Goal: Transaction & Acquisition: Purchase product/service

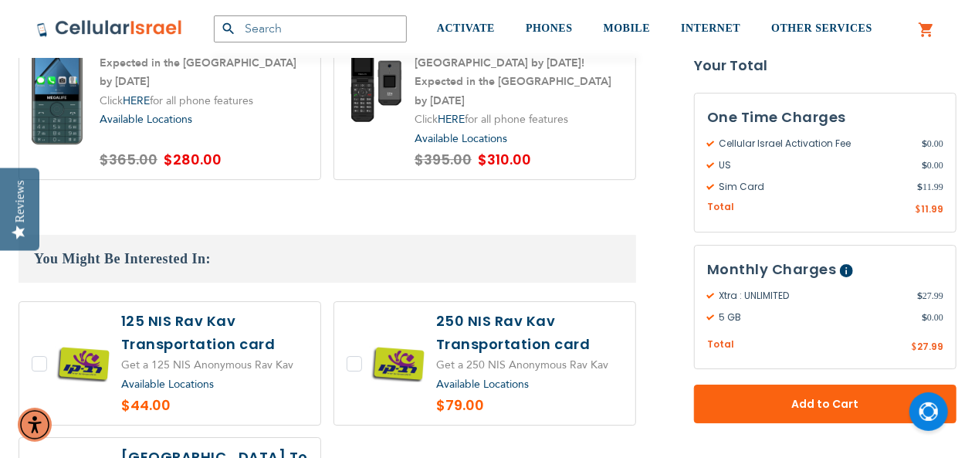
scroll to position [2162, 0]
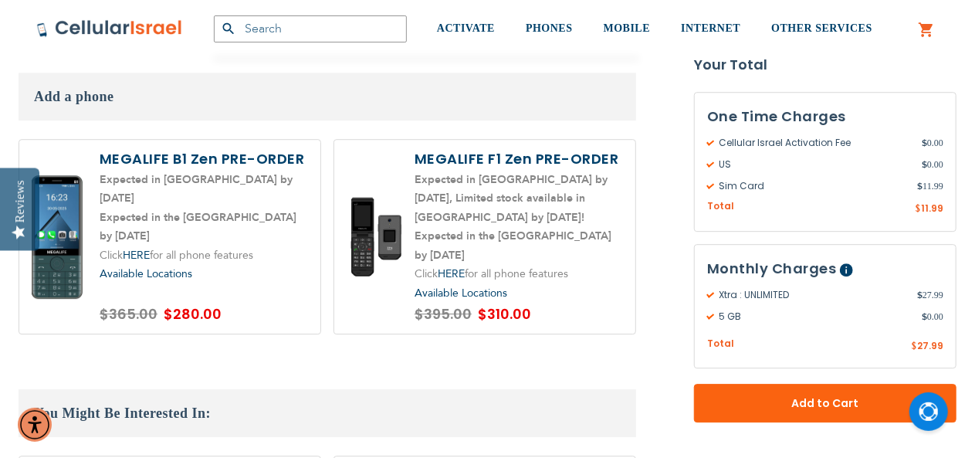
type input "Chaikyf"
click at [300, 220] on label at bounding box center [169, 237] width 301 height 195
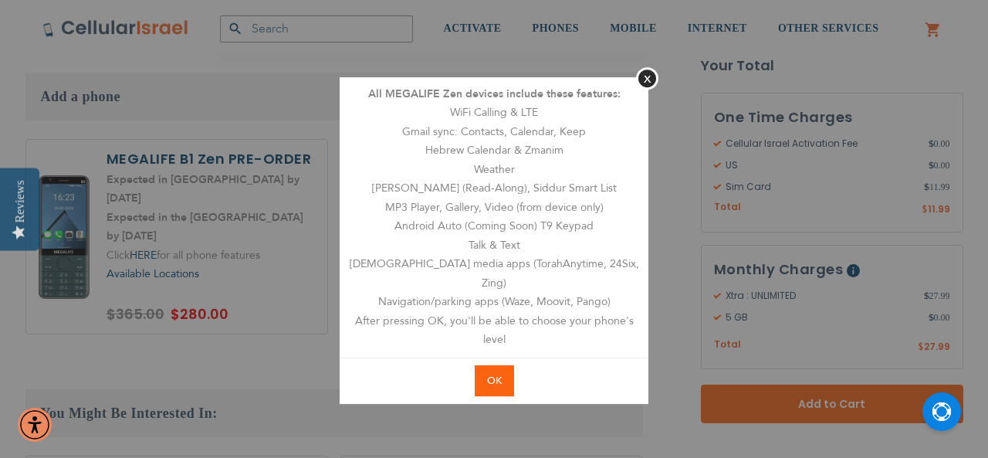
click at [494, 374] on span "OK" at bounding box center [494, 381] width 15 height 14
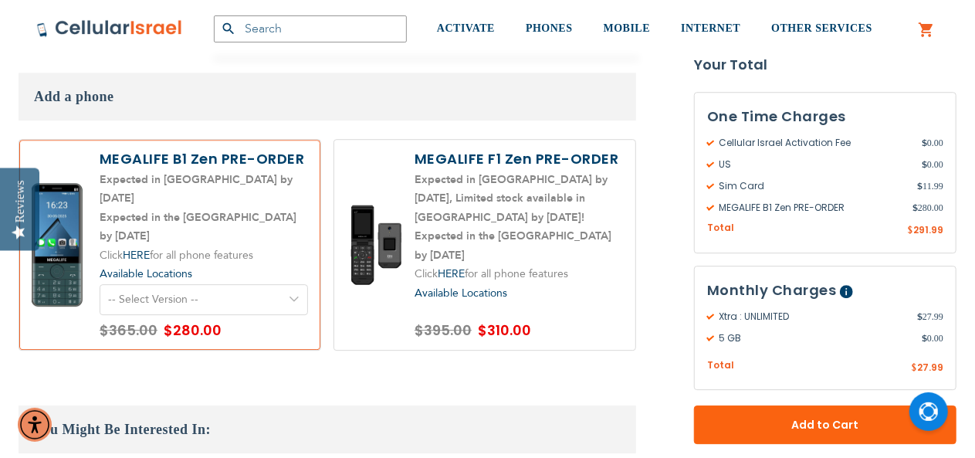
click at [154, 284] on select "-- Select Version -- Level 1. Filtered Email only Level 2. Email + Banking Leve…" at bounding box center [204, 299] width 208 height 31
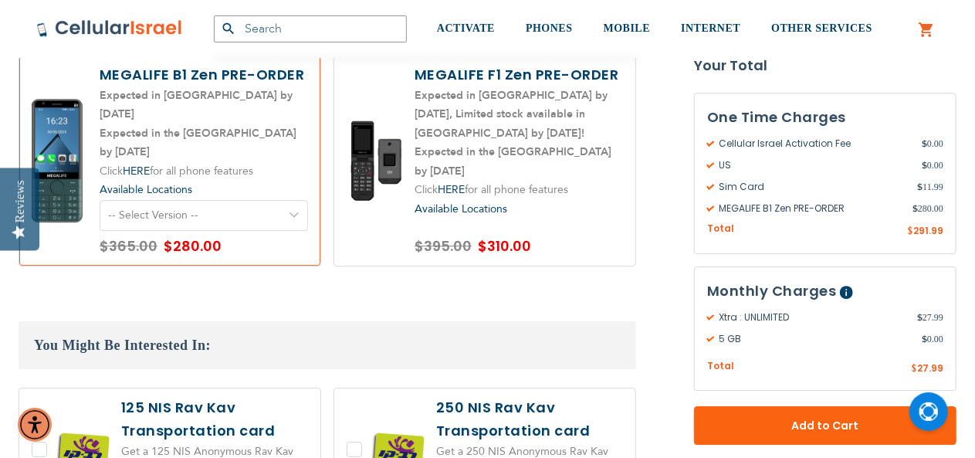
scroll to position [2085, 0]
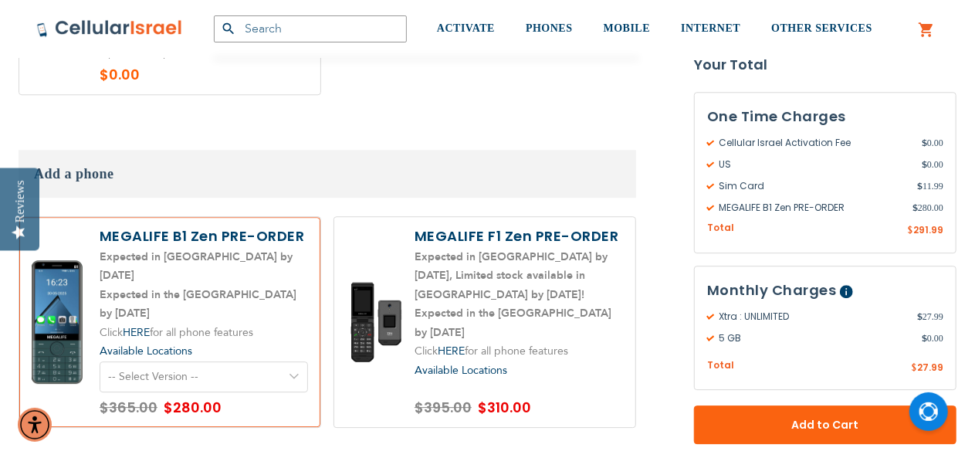
click at [218, 361] on select "-- Select Version -- Level 1. Filtered Email only Level 2. Email + Banking Leve…" at bounding box center [204, 376] width 208 height 31
click at [259, 295] on label at bounding box center [169, 322] width 301 height 210
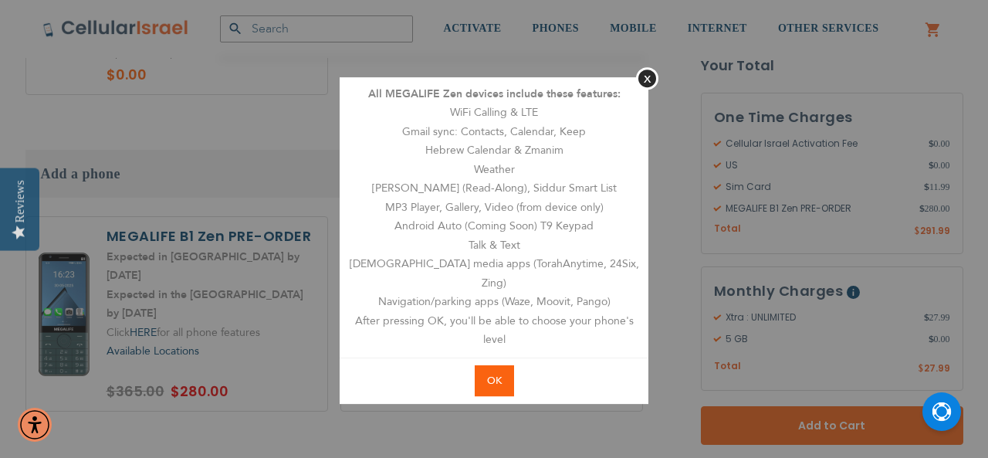
click at [490, 379] on button "OK" at bounding box center [494, 381] width 39 height 32
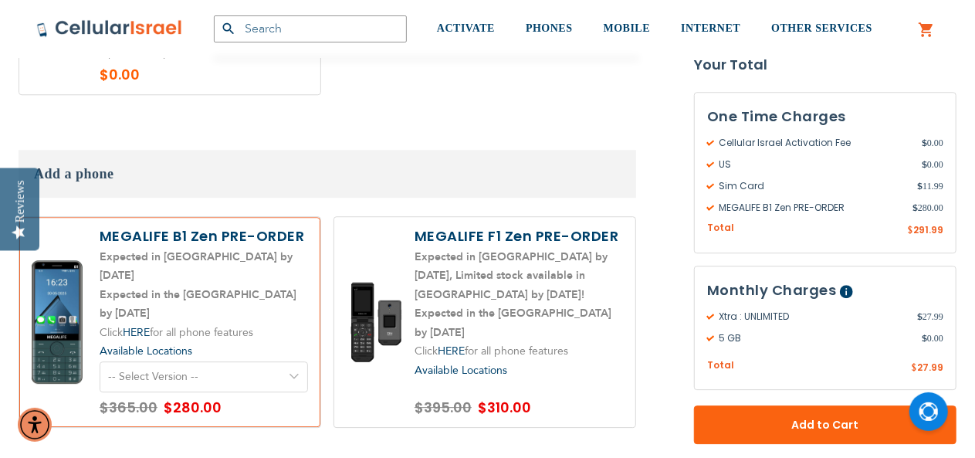
click at [171, 361] on select "-- Select Version -- Level 1. Filtered Email only Level 2. Email + Banking Leve…" at bounding box center [204, 376] width 208 height 31
click at [233, 275] on label at bounding box center [169, 322] width 301 height 210
radio input "false"
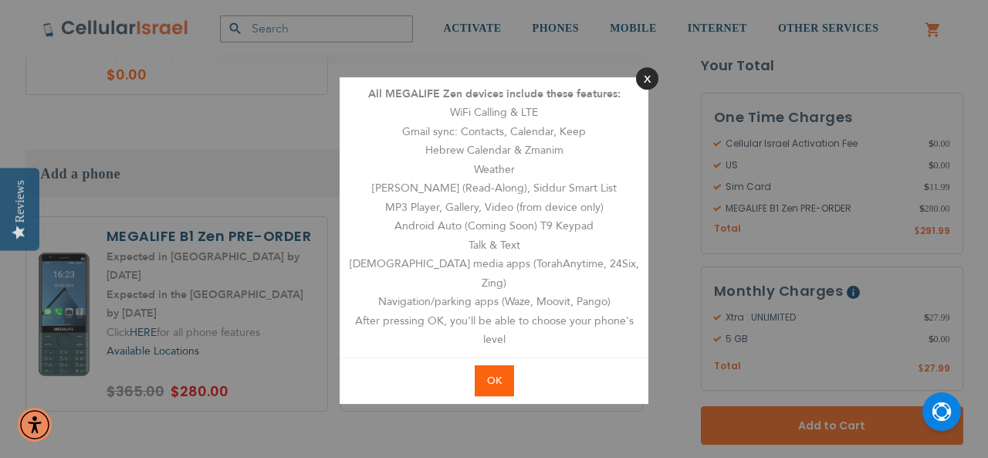
click at [639, 90] on button "Close" at bounding box center [647, 78] width 22 height 22
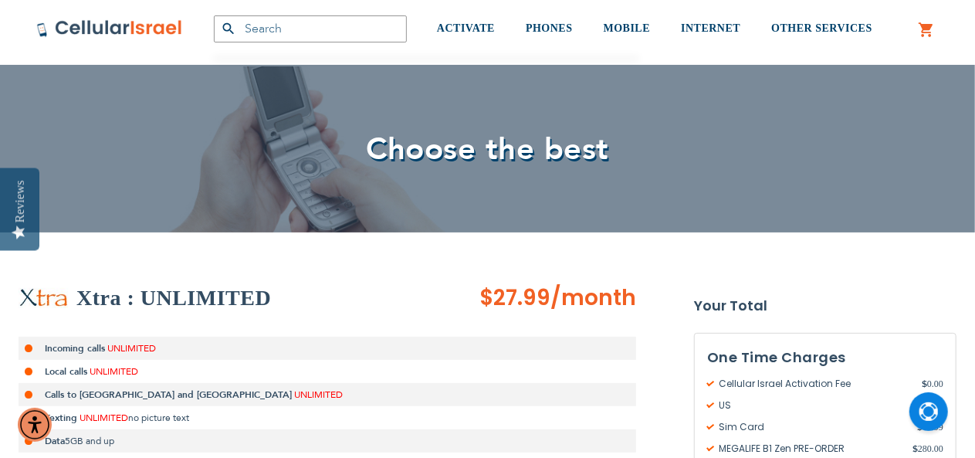
scroll to position [0, 0]
